Goal: Answer question/provide support: Share knowledge or assist other users

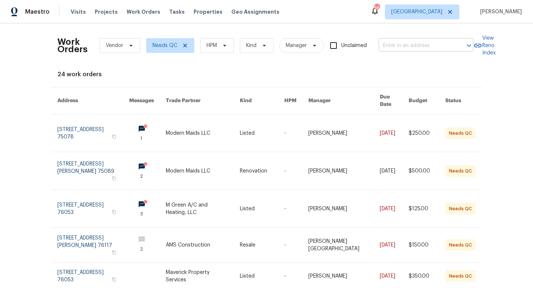
click at [409, 42] on input "text" at bounding box center [415, 45] width 74 height 11
type input "2813 lake"
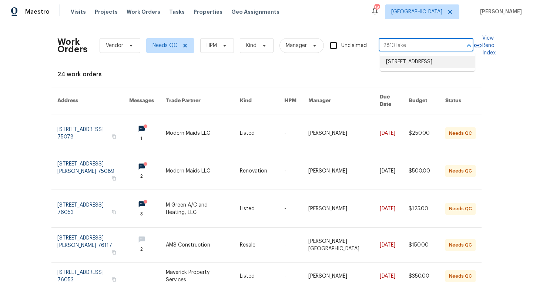
click at [414, 68] on li "[STREET_ADDRESS]" at bounding box center [427, 62] width 95 height 12
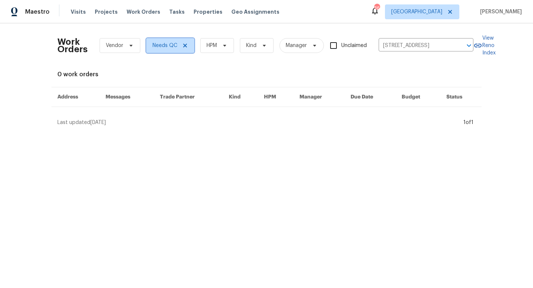
click at [184, 44] on icon at bounding box center [185, 46] width 6 height 6
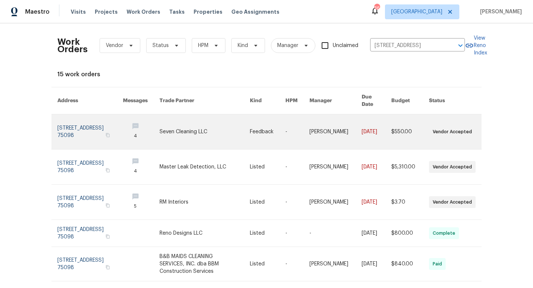
click at [83, 121] on link at bounding box center [89, 131] width 65 height 35
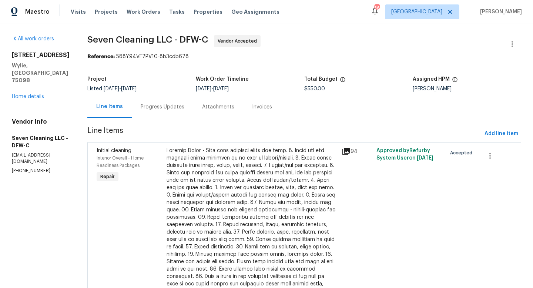
click at [171, 110] on div "Progress Updates" at bounding box center [163, 106] width 44 height 7
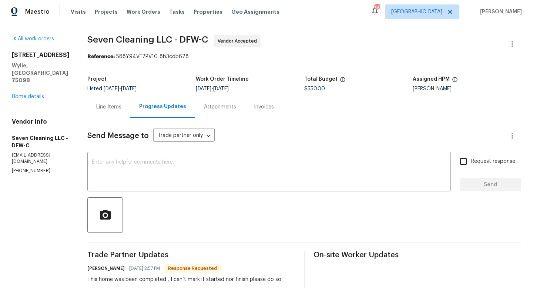
click at [102, 100] on div "Line Items" at bounding box center [108, 107] width 43 height 22
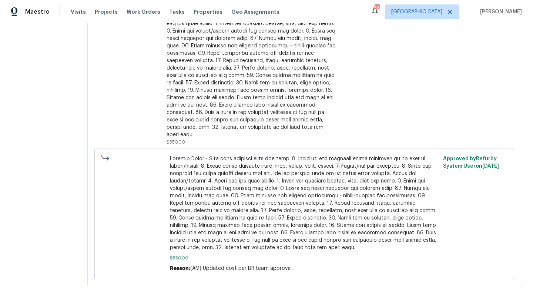
scroll to position [165, 0]
click at [236, 85] on div at bounding box center [251, 59] width 171 height 155
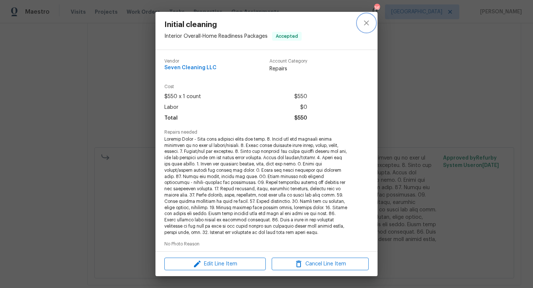
click at [366, 25] on icon "close" at bounding box center [366, 22] width 9 height 9
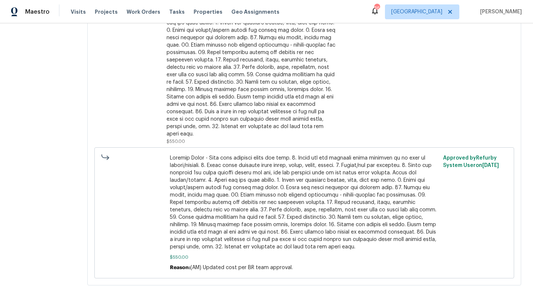
scroll to position [0, 0]
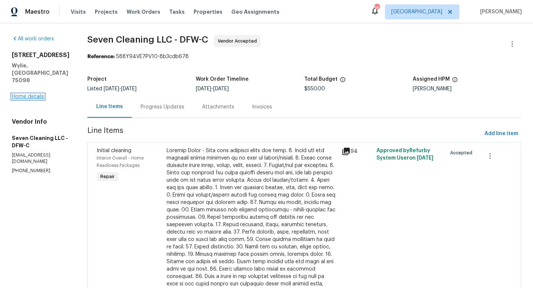
click at [32, 94] on link "Home details" at bounding box center [28, 96] width 32 height 5
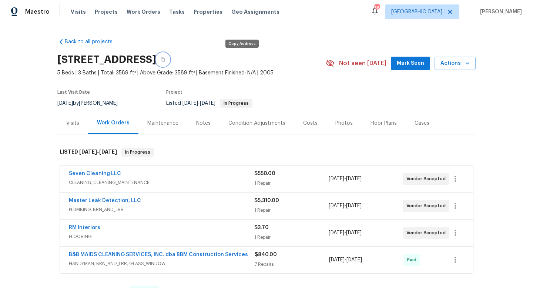
click at [169, 57] on button "button" at bounding box center [162, 59] width 13 height 13
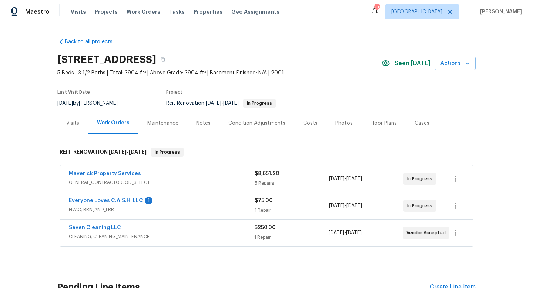
click at [198, 126] on div "Notes" at bounding box center [203, 122] width 14 height 7
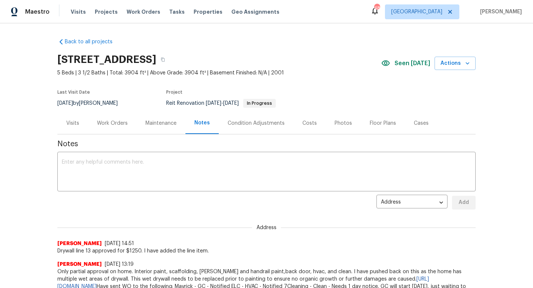
click at [114, 126] on div "Work Orders" at bounding box center [112, 122] width 31 height 7
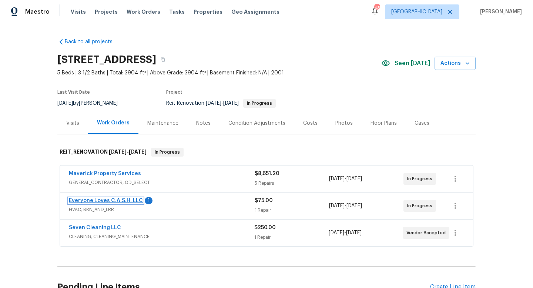
click at [84, 200] on link "Everyone Loves C.A.S.H. LLC" at bounding box center [106, 200] width 74 height 5
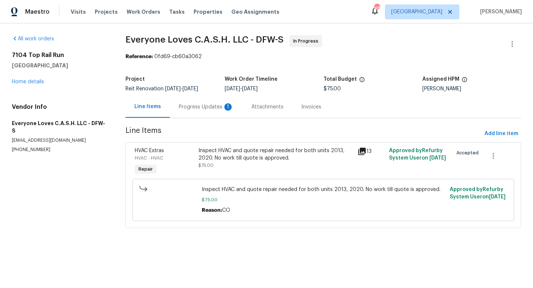
click at [206, 108] on div "Progress Updates 1" at bounding box center [206, 106] width 55 height 7
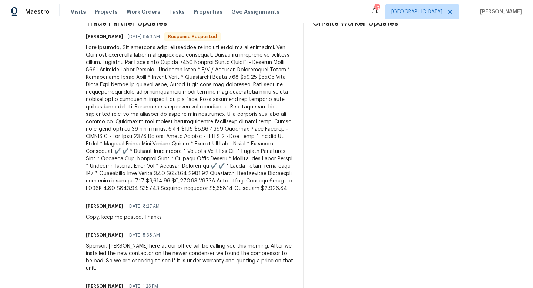
scroll to position [233, 0]
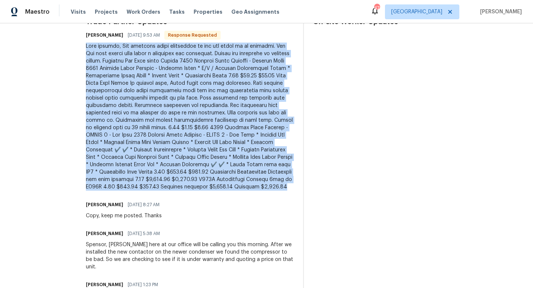
drag, startPoint x: 99, startPoint y: 45, endPoint x: 230, endPoint y: 193, distance: 197.9
click at [230, 193] on div "All work orders 7104 Top Rail Run Fort Worth, TX 76179 Home details Vendor Info…" at bounding box center [266, 55] width 533 height 530
copy div "Good morning, The upstairs units compressor is bad and needs to be replaced. Th…"
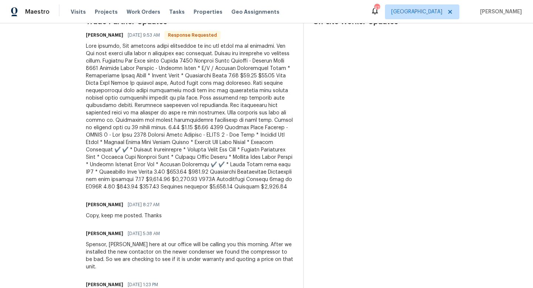
click at [46, 146] on section "All work orders 7104 Top Rail Run Fort Worth, TX 76179 Home details Vendor Info…" at bounding box center [40, 55] width 56 height 506
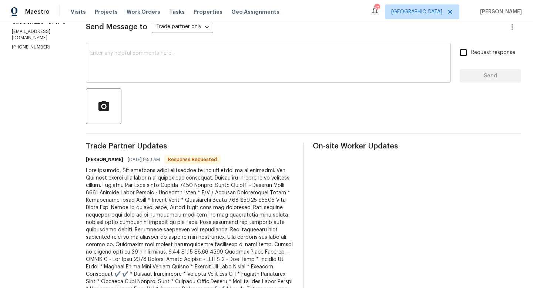
scroll to position [100, 0]
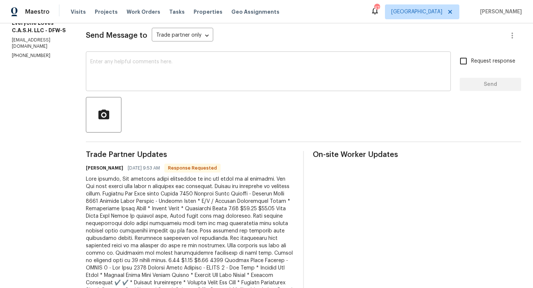
click at [156, 68] on textarea at bounding box center [268, 72] width 356 height 26
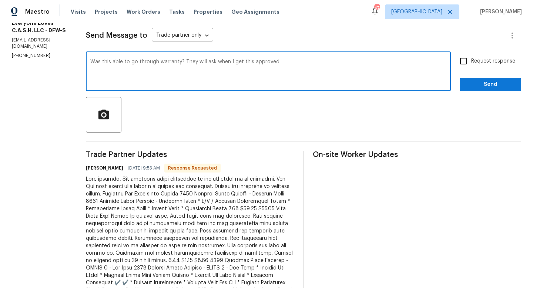
type textarea "Was this able to go through warranty? They will ask when I get this approved."
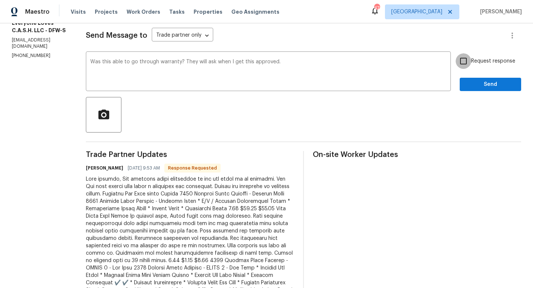
click at [463, 60] on input "Request response" at bounding box center [463, 61] width 16 height 16
checkbox input "true"
click at [464, 78] on button "Send" at bounding box center [489, 85] width 61 height 14
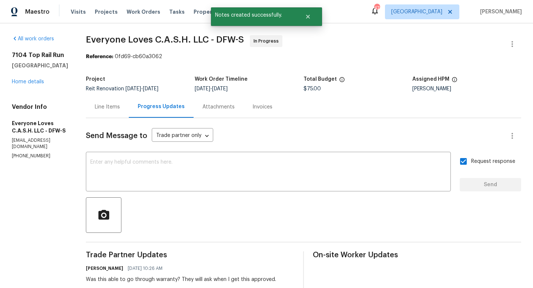
click at [29, 78] on div "7104 Top Rail Run Fort Worth, TX 76179 Home details" at bounding box center [40, 68] width 56 height 34
click at [27, 81] on link "Home details" at bounding box center [28, 81] width 32 height 5
